Goal: Transaction & Acquisition: Purchase product/service

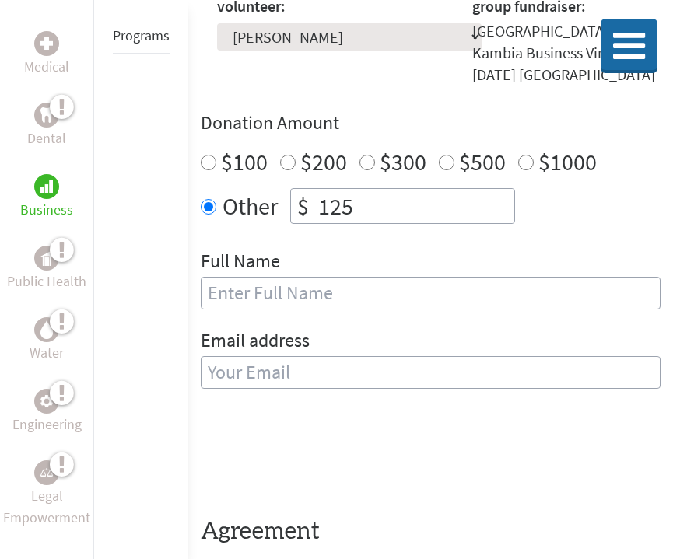
scroll to position [468, 0]
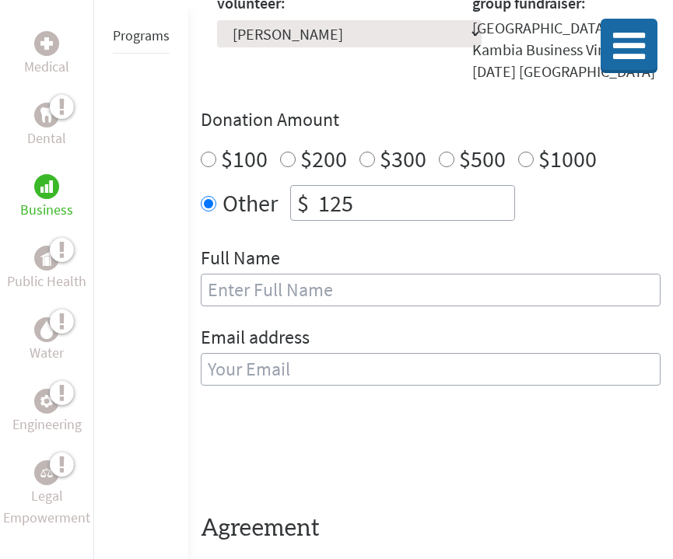
type input "125"
click at [310, 311] on div "Full Name" at bounding box center [431, 285] width 460 height 79
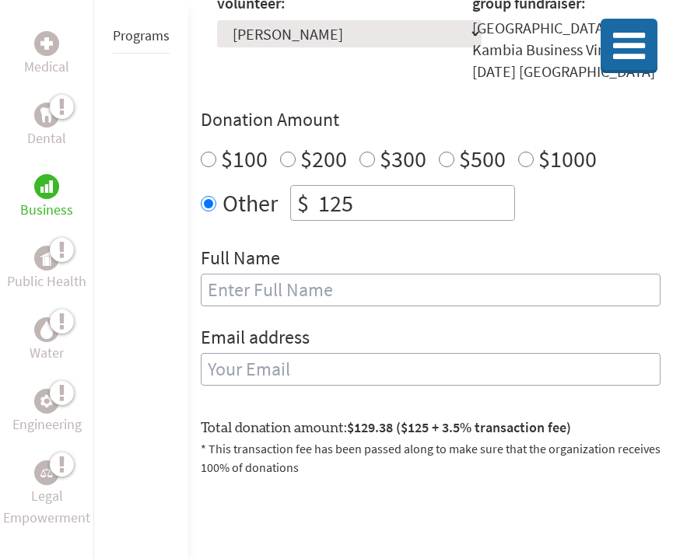
click at [310, 308] on div "Full Name" at bounding box center [431, 285] width 460 height 79
type input "Leorelys"
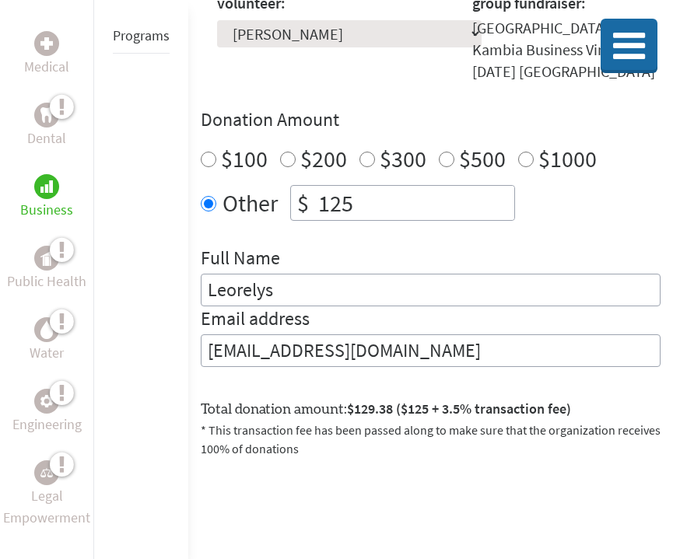
type input "[EMAIL_ADDRESS][DOMAIN_NAME]"
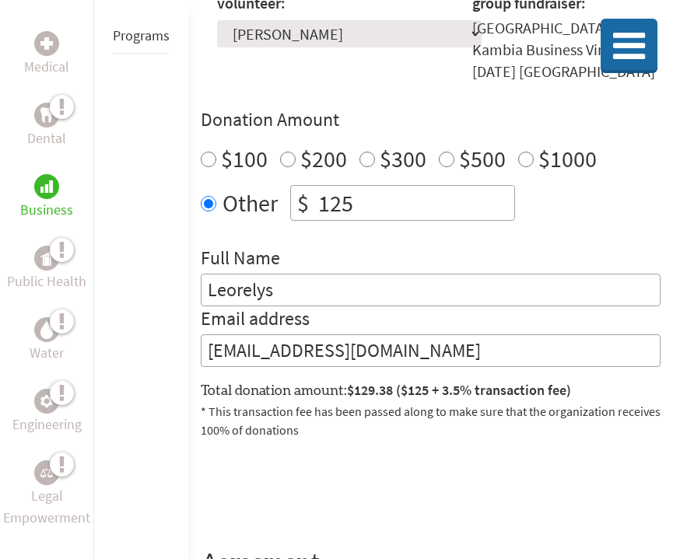
click at [437, 447] on form "Make a donation on behalf of a volunteer: Select a volunteer... [PERSON_NAME] $" at bounding box center [431, 305] width 460 height 670
click at [390, 187] on input "125" at bounding box center [414, 203] width 199 height 34
click at [390, 211] on input "125" at bounding box center [414, 203] width 199 height 34
click at [359, 210] on input "124" at bounding box center [414, 203] width 199 height 34
click at [411, 205] on input "120" at bounding box center [414, 203] width 199 height 34
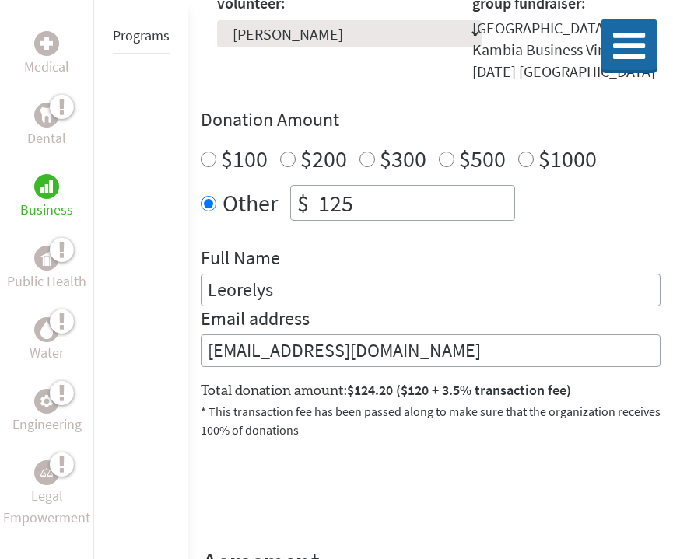
type input "125"
click at [520, 470] on div at bounding box center [431, 488] width 460 height 61
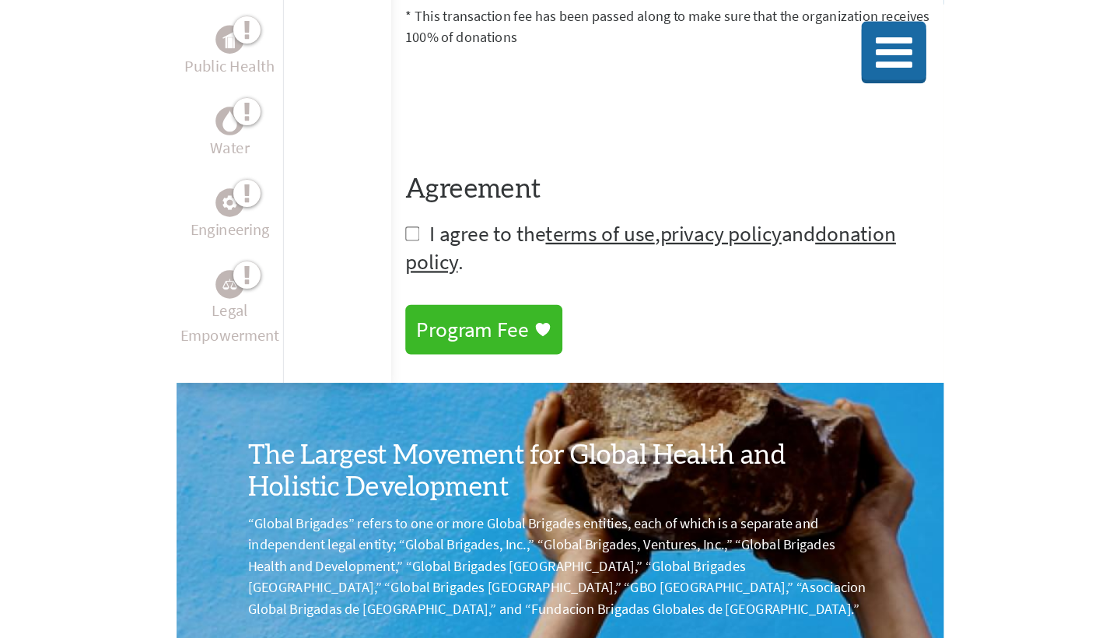
scroll to position [875, 0]
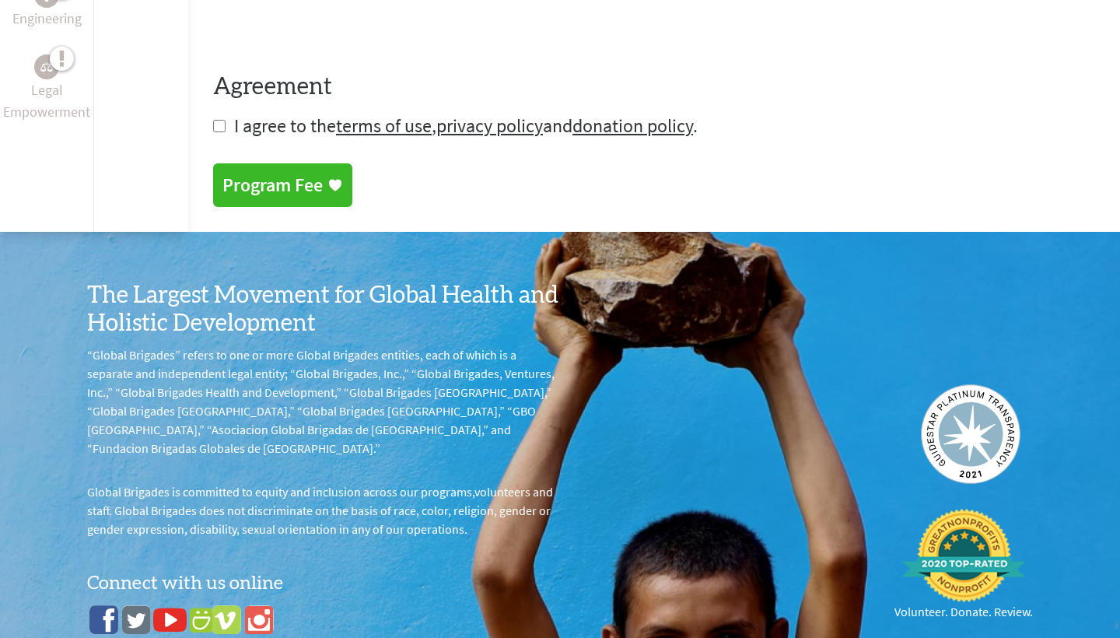
click at [217, 130] on input "checkbox" at bounding box center [219, 126] width 12 height 12
checkbox input "true"
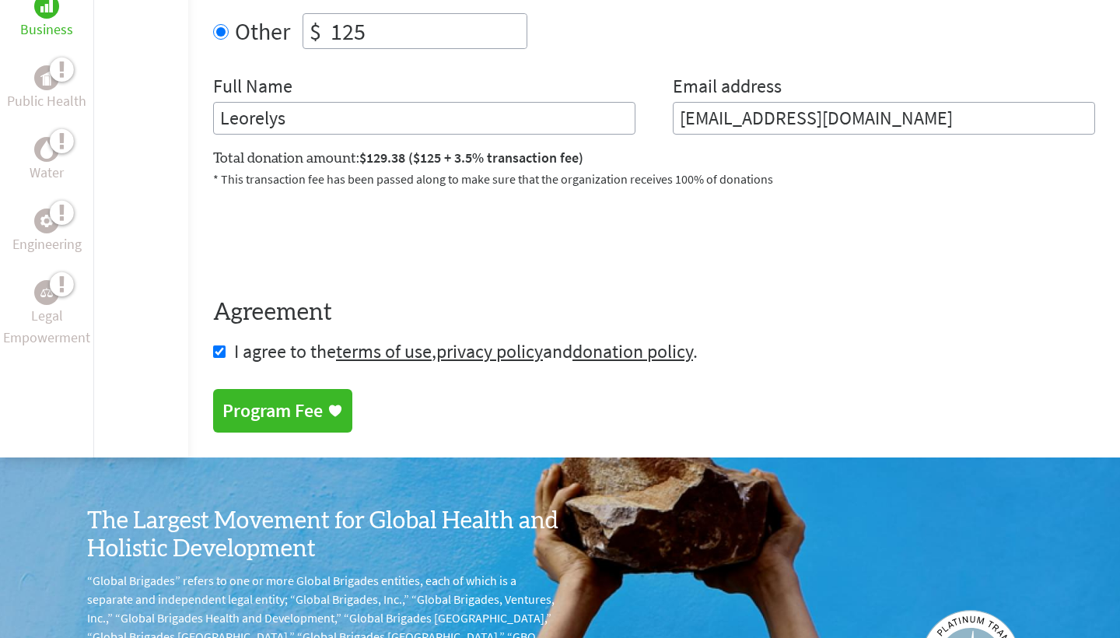
scroll to position [668, 0]
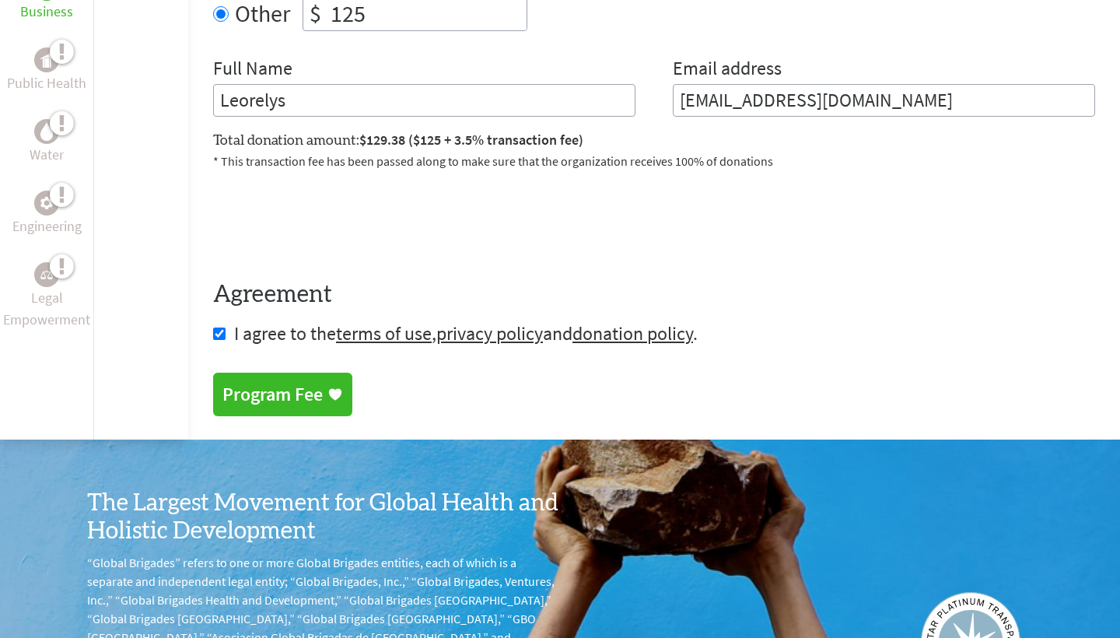
click at [323, 398] on div "Program Fee" at bounding box center [273, 394] width 100 height 25
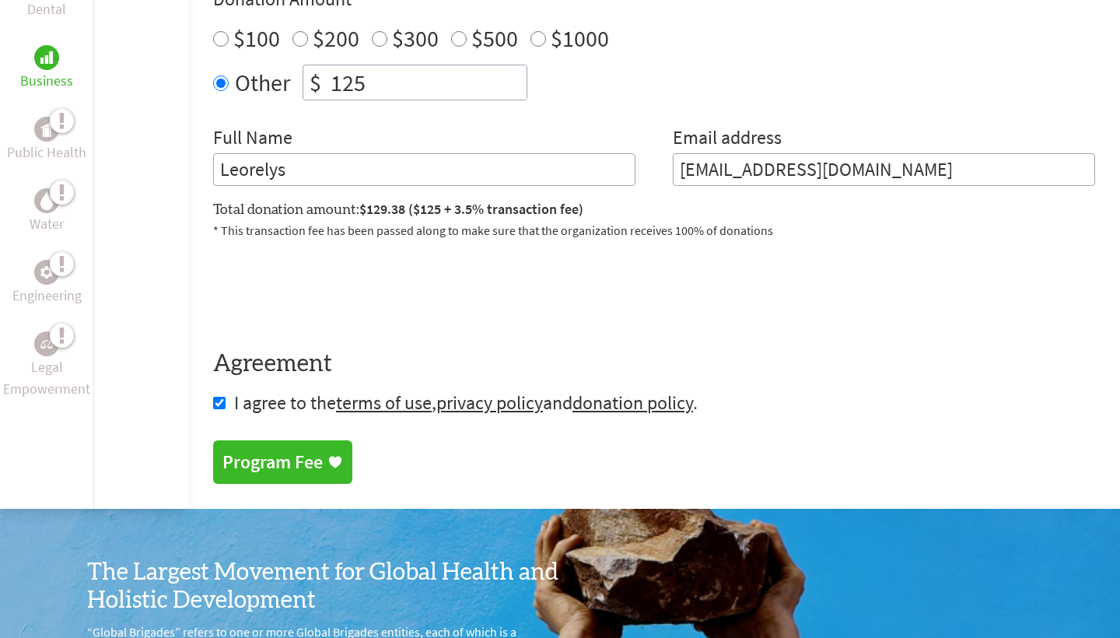
scroll to position [601, 0]
